Goal: Task Accomplishment & Management: Manage account settings

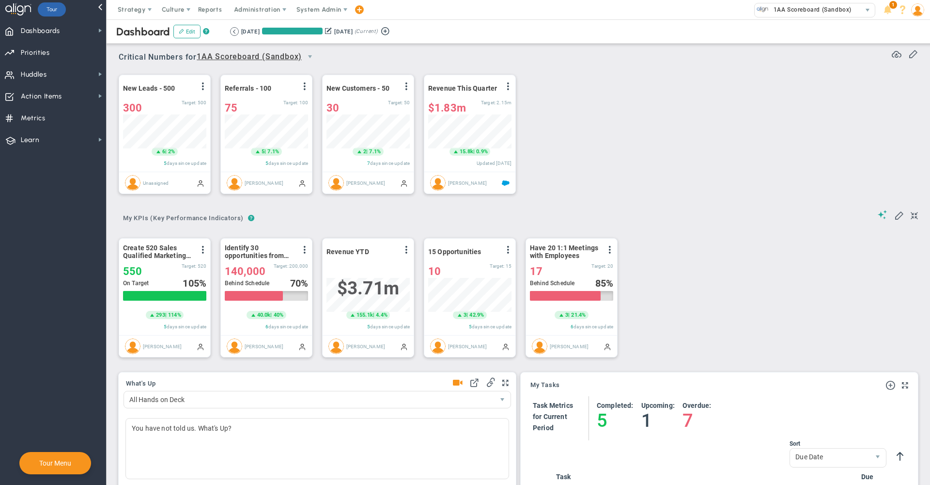
click at [317, 9] on span "System Admin" at bounding box center [319, 9] width 45 height 7
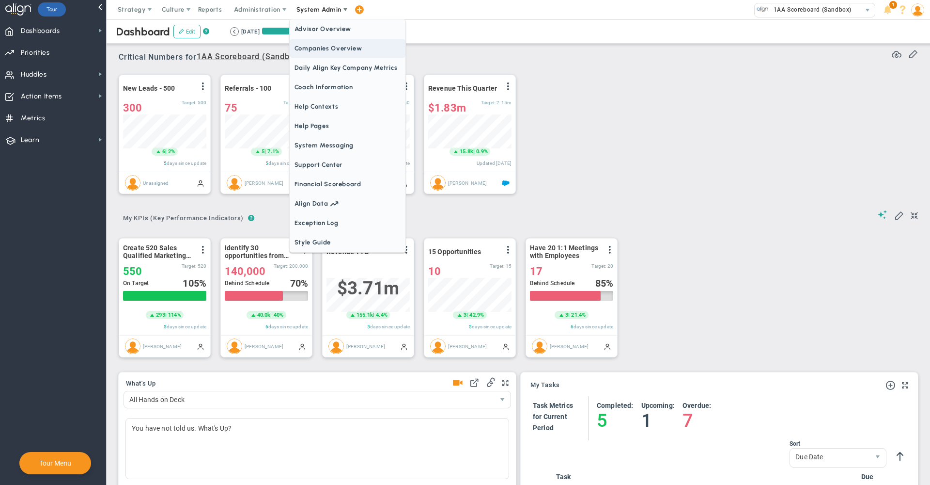
click at [332, 44] on span "Companies Overview" at bounding box center [348, 48] width 116 height 19
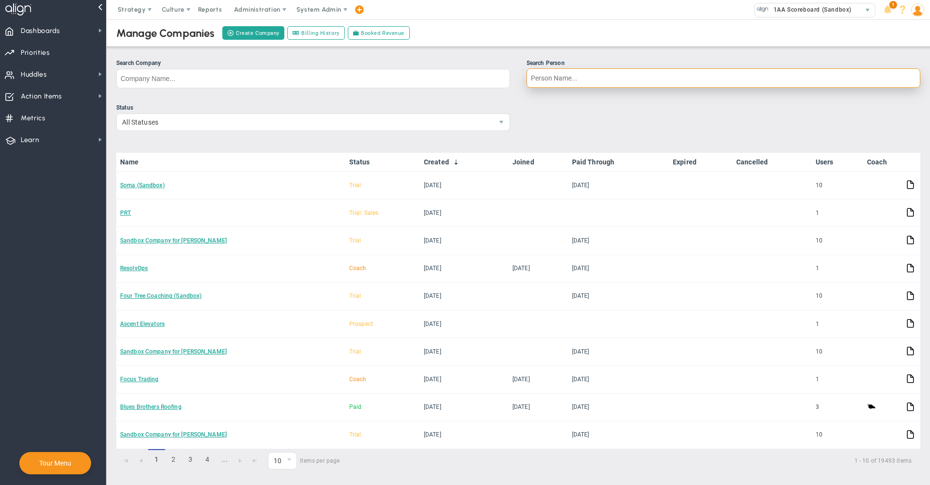
click at [596, 83] on input "Search Person" at bounding box center [724, 77] width 394 height 19
type input "[PERSON_NAME]"
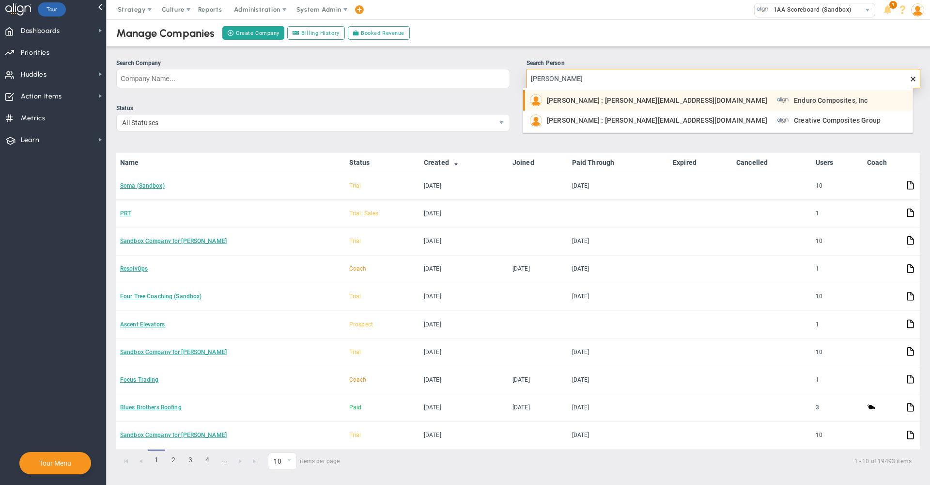
click at [581, 122] on span "[PERSON_NAME] : [PERSON_NAME][EMAIL_ADDRESS][DOMAIN_NAME]" at bounding box center [657, 120] width 220 height 7
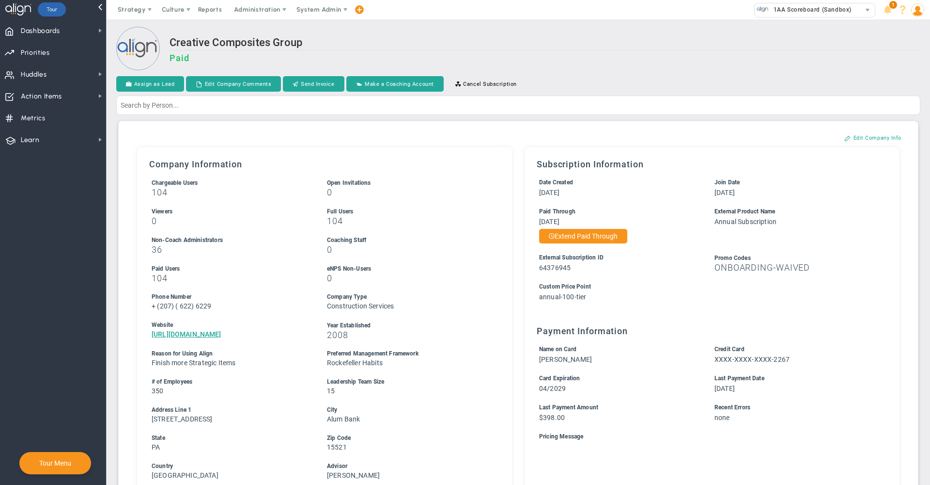
scroll to position [446, 0]
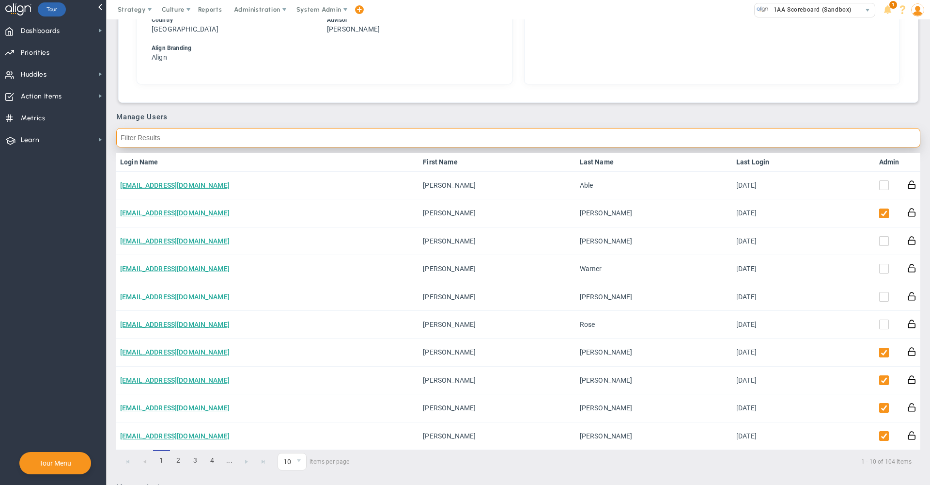
click at [486, 134] on input "text" at bounding box center [518, 137] width 804 height 19
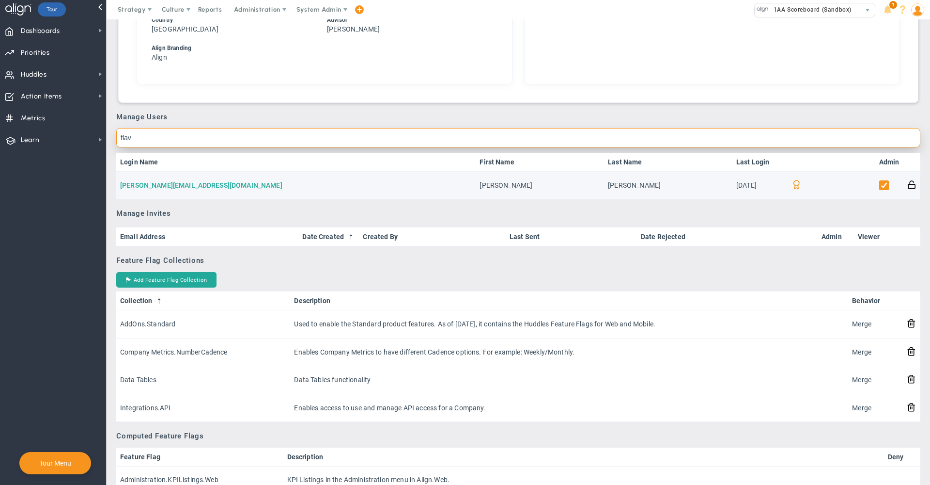
type input "flav"
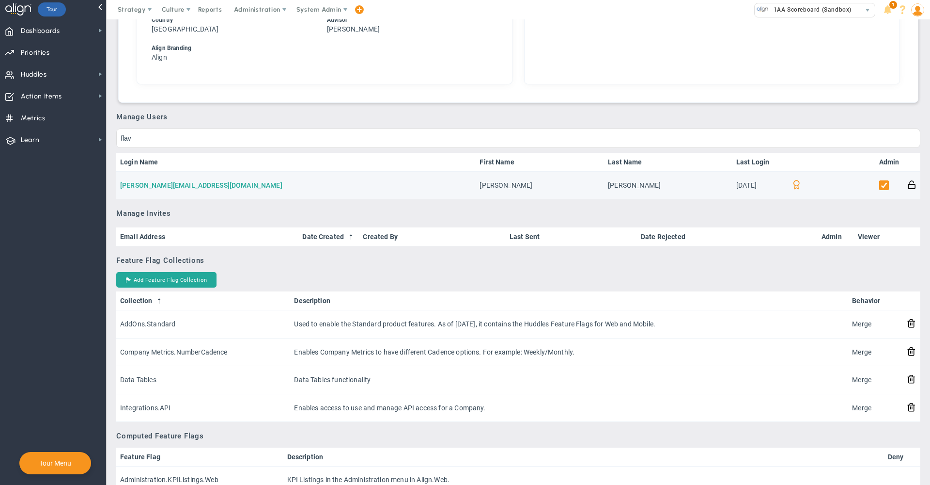
click at [150, 185] on link "[PERSON_NAME][EMAIL_ADDRESS][DOMAIN_NAME]" at bounding box center [201, 185] width 162 height 8
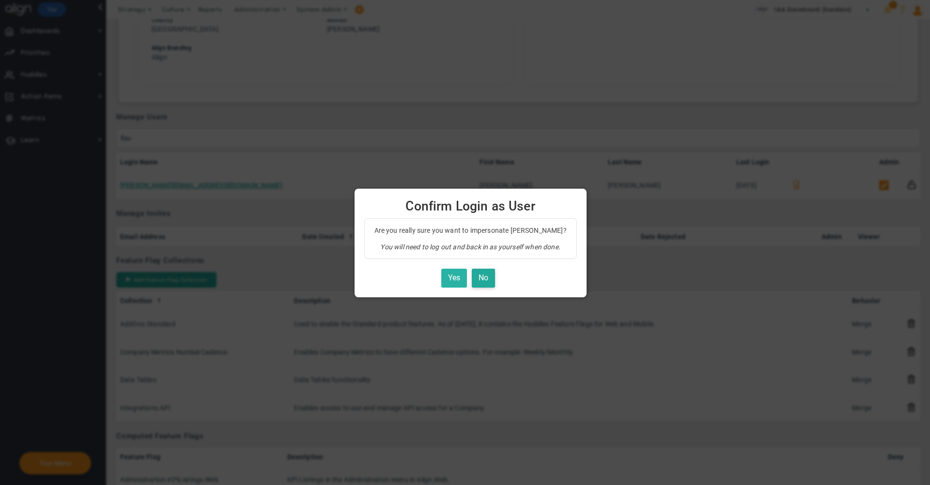
click at [451, 280] on button "Yes" at bounding box center [454, 277] width 26 height 19
